Goal: Check status: Check status

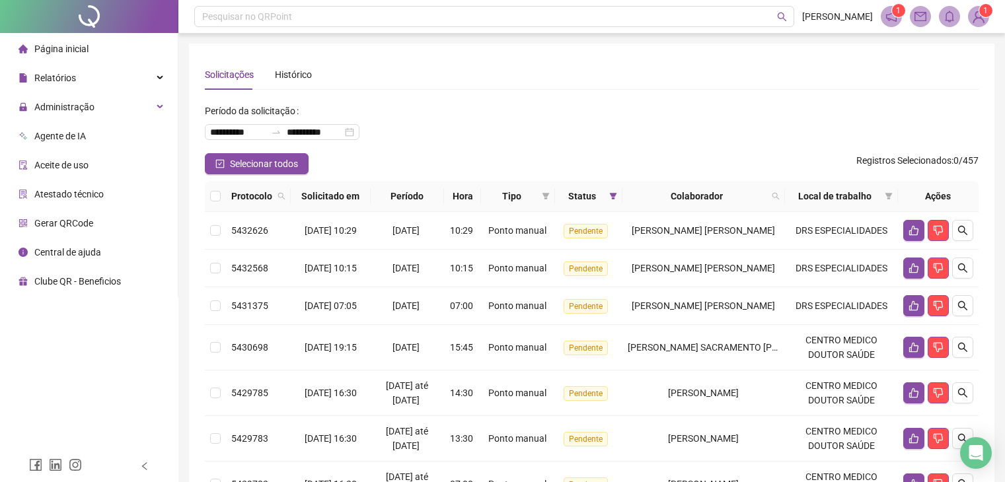
scroll to position [21, 0]
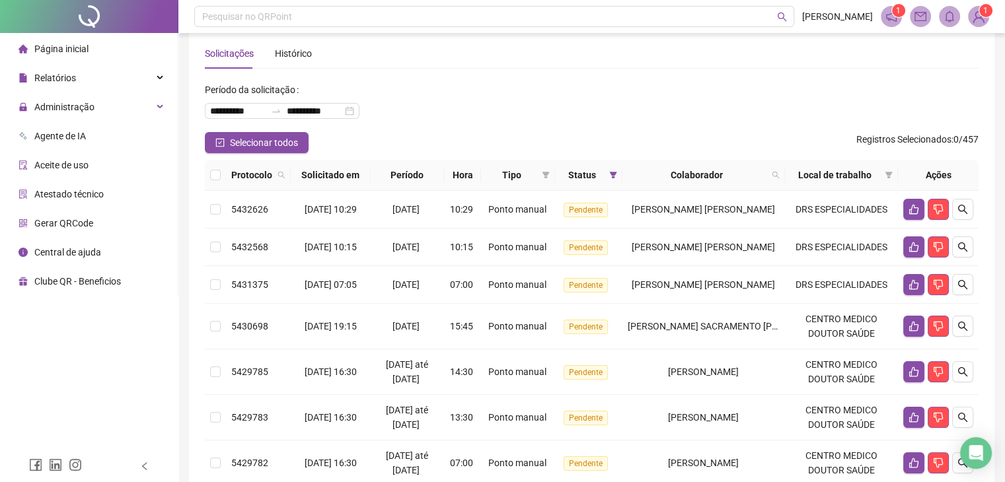
click at [83, 46] on span "Página inicial" at bounding box center [61, 49] width 54 height 11
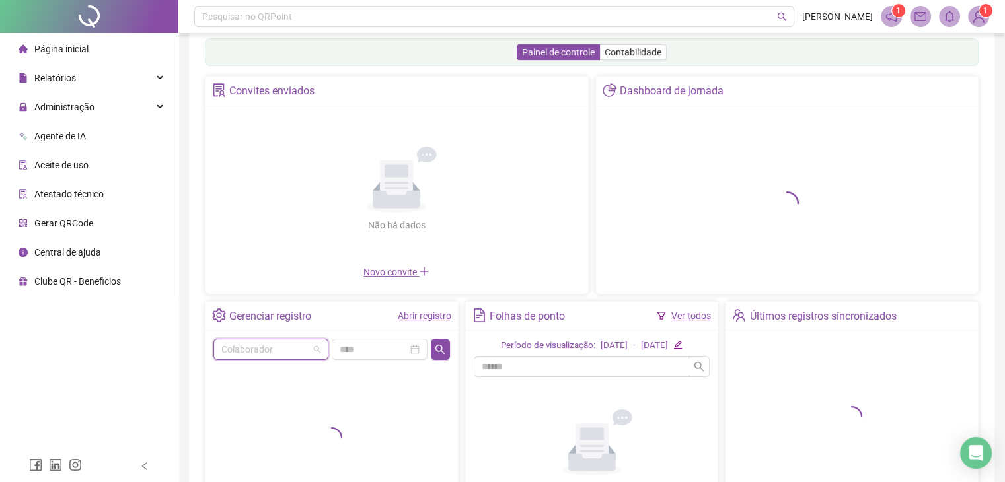
click at [254, 357] on input "search" at bounding box center [264, 350] width 87 height 20
type input "*****"
click at [278, 325] on div "[PERSON_NAME] DOS [PERSON_NAME]" at bounding box center [271, 322] width 94 height 15
click at [418, 265] on div "Não há dados Não há dados" at bounding box center [396, 189] width 367 height 151
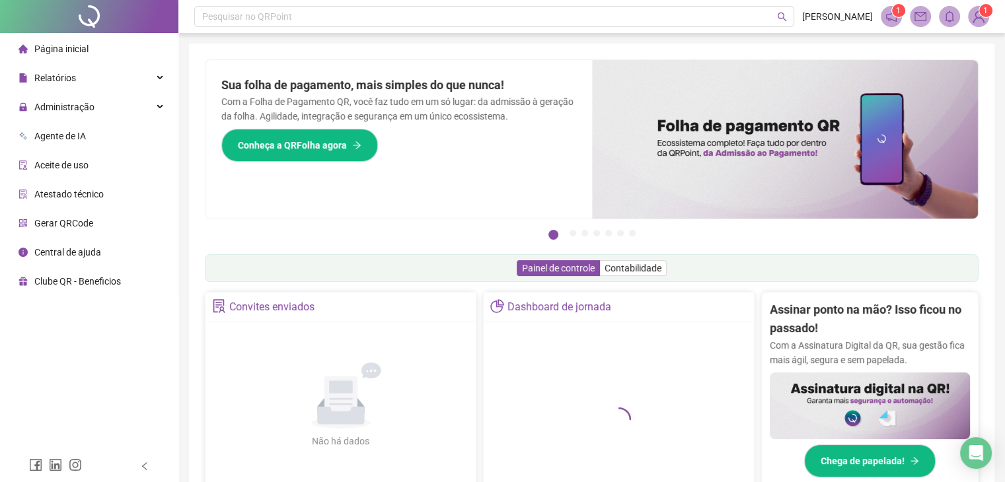
scroll to position [330, 0]
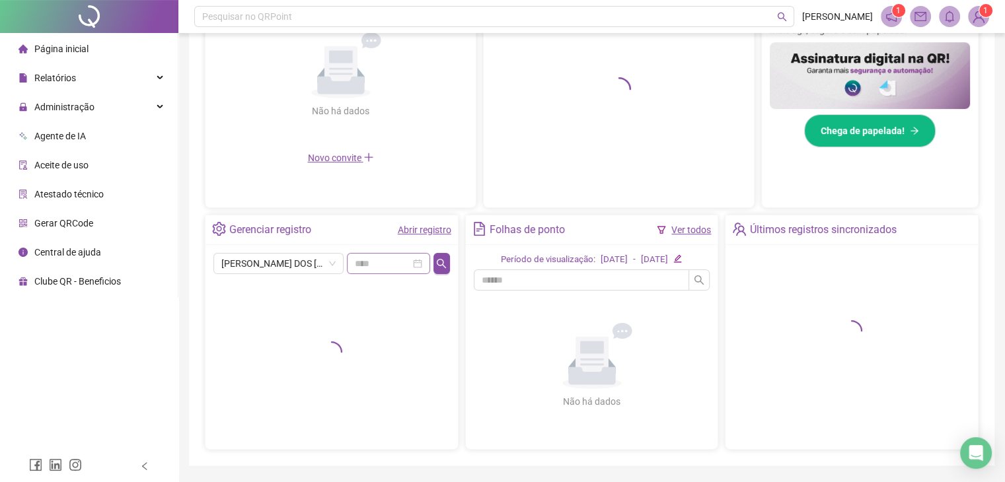
click at [412, 262] on div at bounding box center [389, 263] width 68 height 15
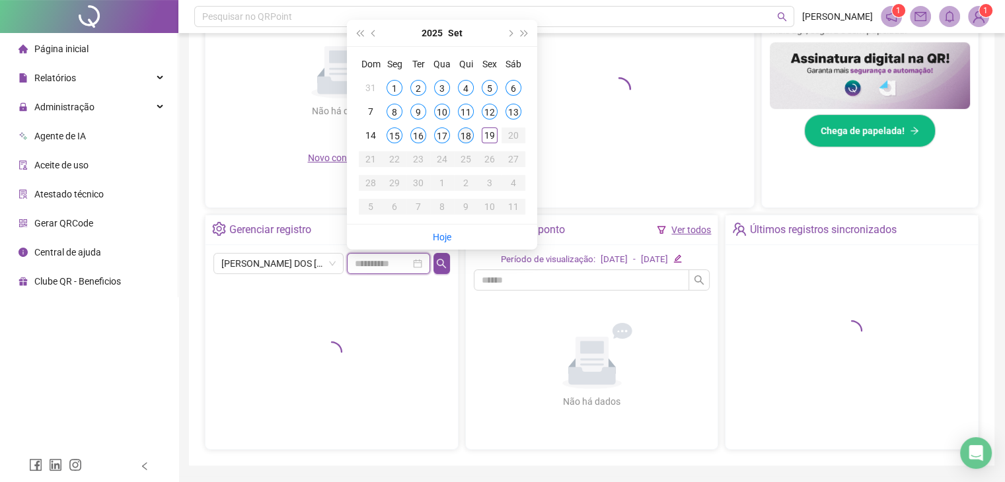
type input "**********"
click at [465, 133] on div "18" at bounding box center [466, 136] width 16 height 16
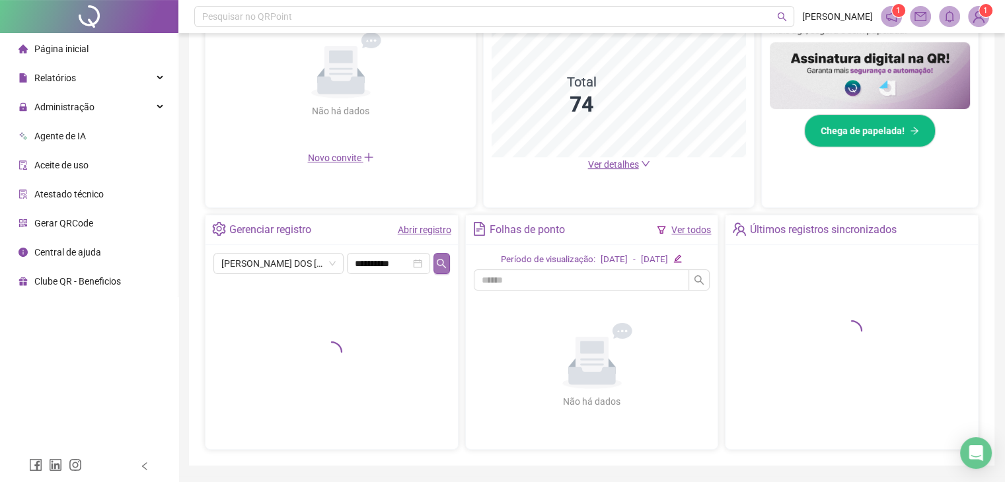
click at [439, 260] on icon "search" at bounding box center [441, 263] width 11 height 11
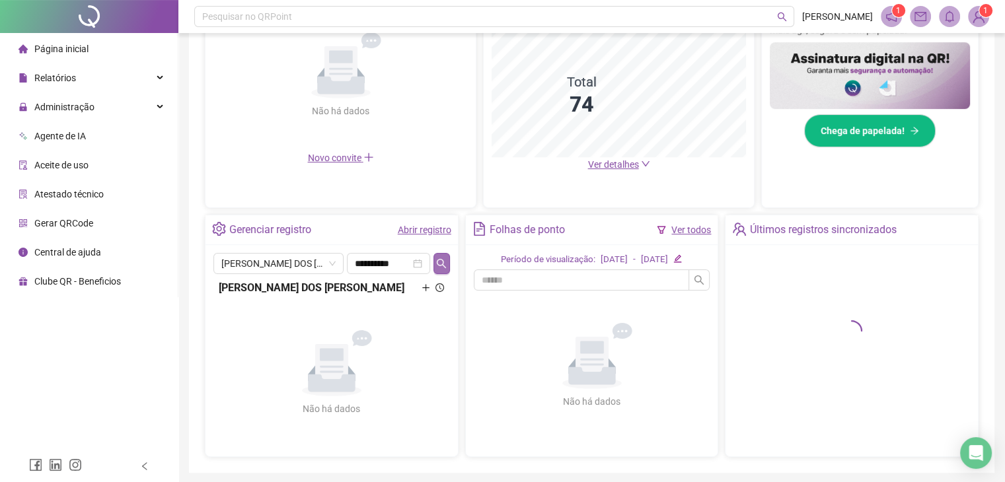
click at [443, 264] on icon "search" at bounding box center [441, 262] width 9 height 9
click at [441, 262] on icon "search" at bounding box center [441, 263] width 11 height 11
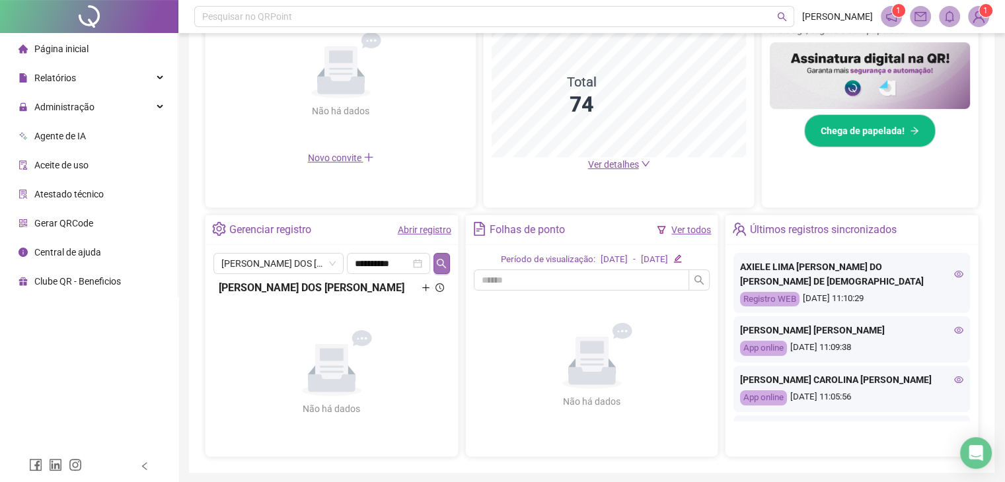
click at [441, 262] on icon "search" at bounding box center [441, 263] width 11 height 11
